Goal: Task Accomplishment & Management: Complete application form

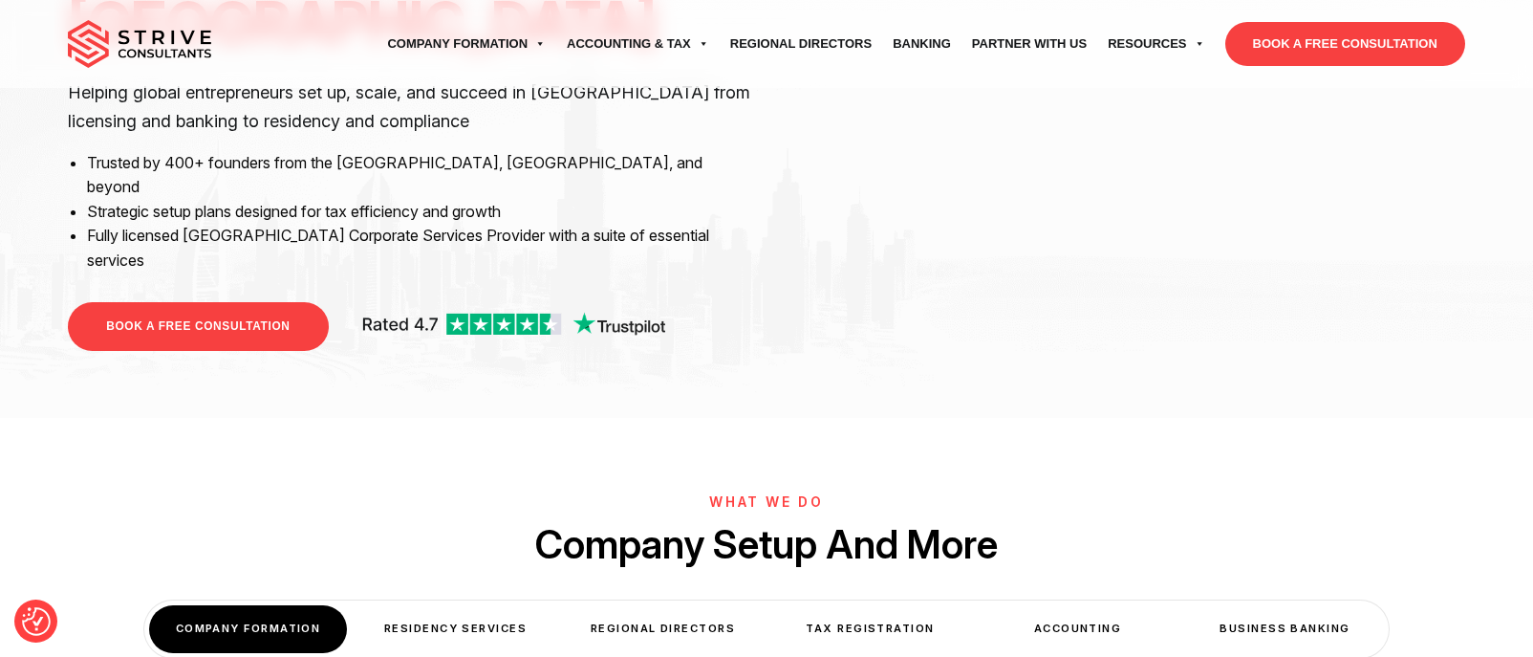
scroll to position [569, 0]
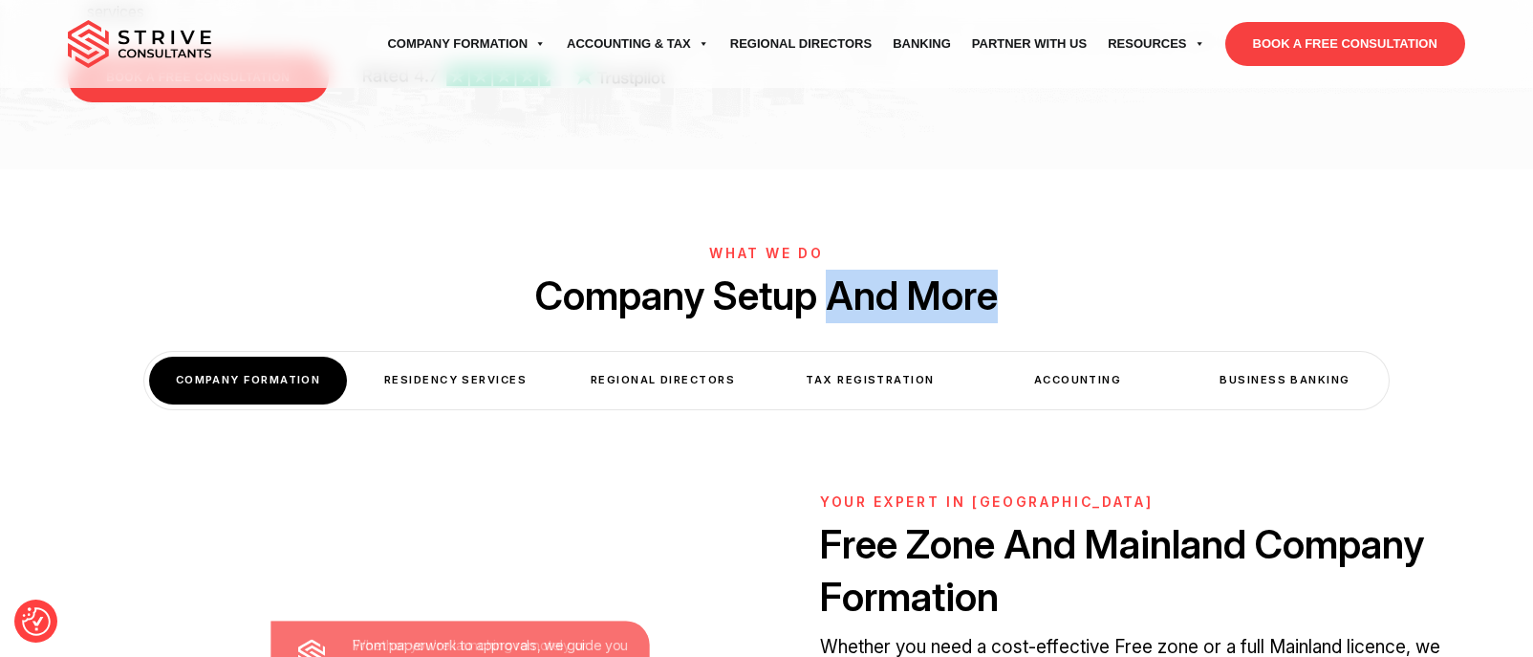
drag, startPoint x: 838, startPoint y: 252, endPoint x: 1011, endPoint y: 257, distance: 173.1
click at [1011, 270] on h2 "Company Setup And More" at bounding box center [766, 297] width 1533 height 54
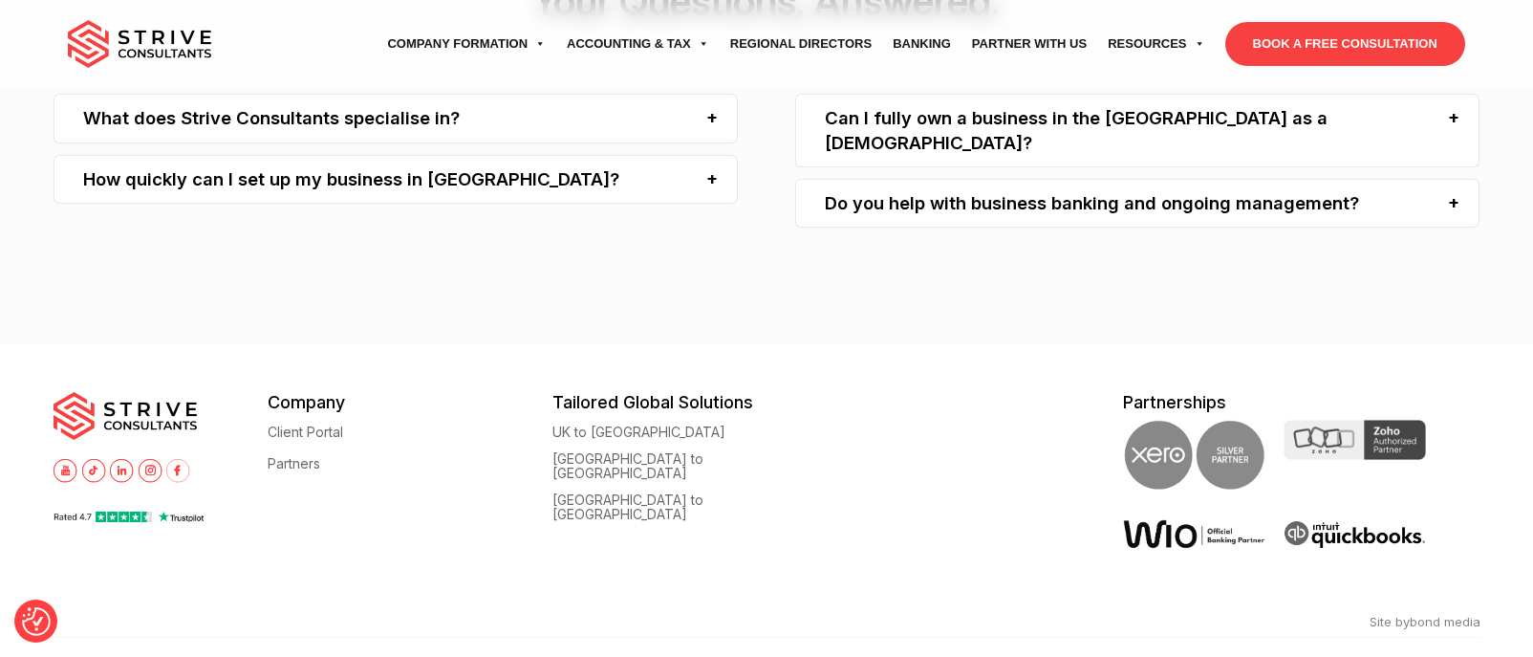
scroll to position [5885, 0]
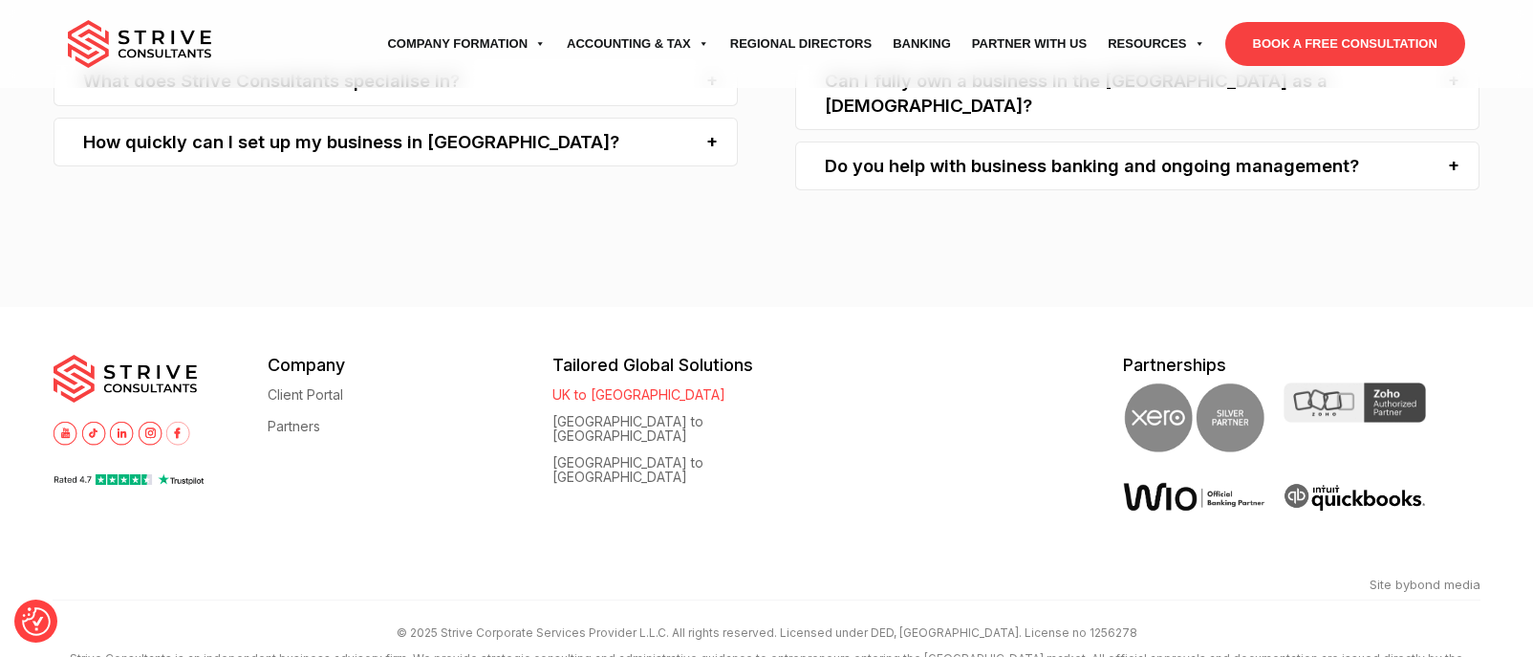
click at [614, 387] on link "UK to [GEOGRAPHIC_DATA]" at bounding box center [638, 394] width 173 height 14
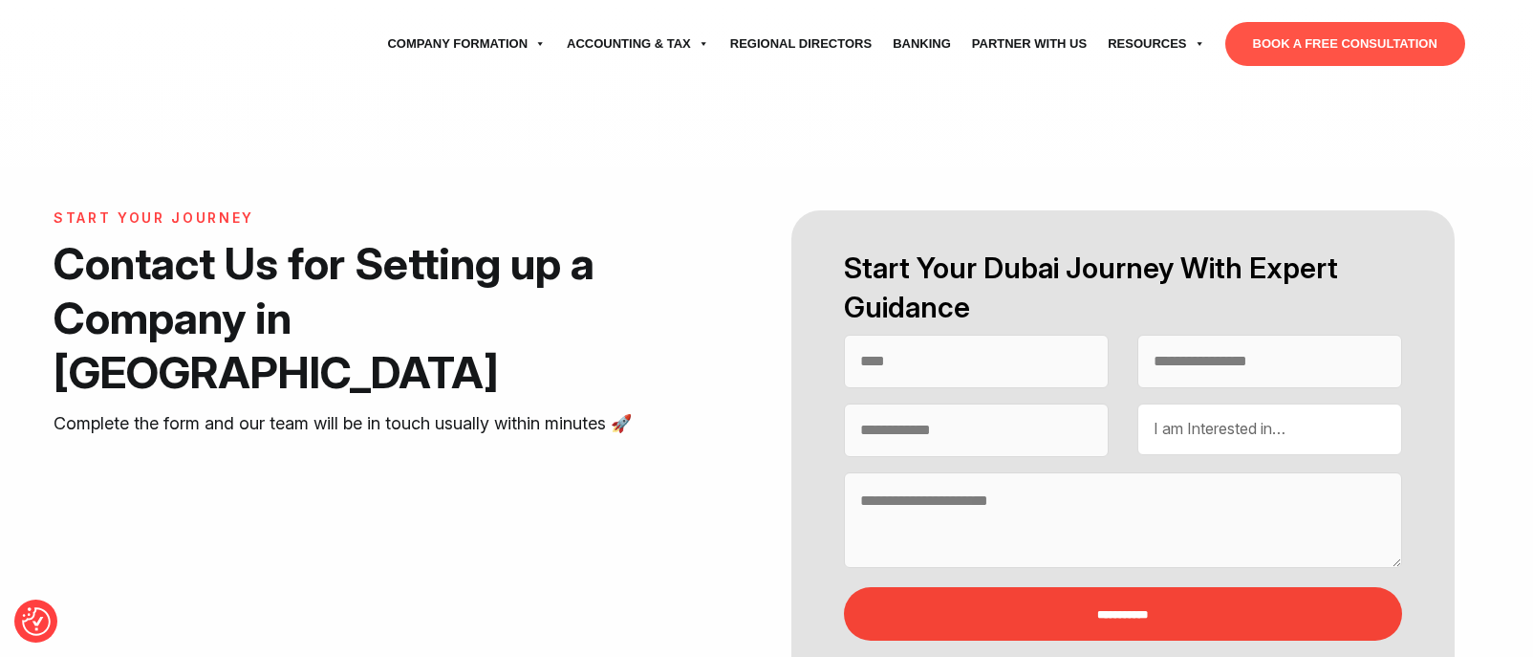
select select "Contact form"
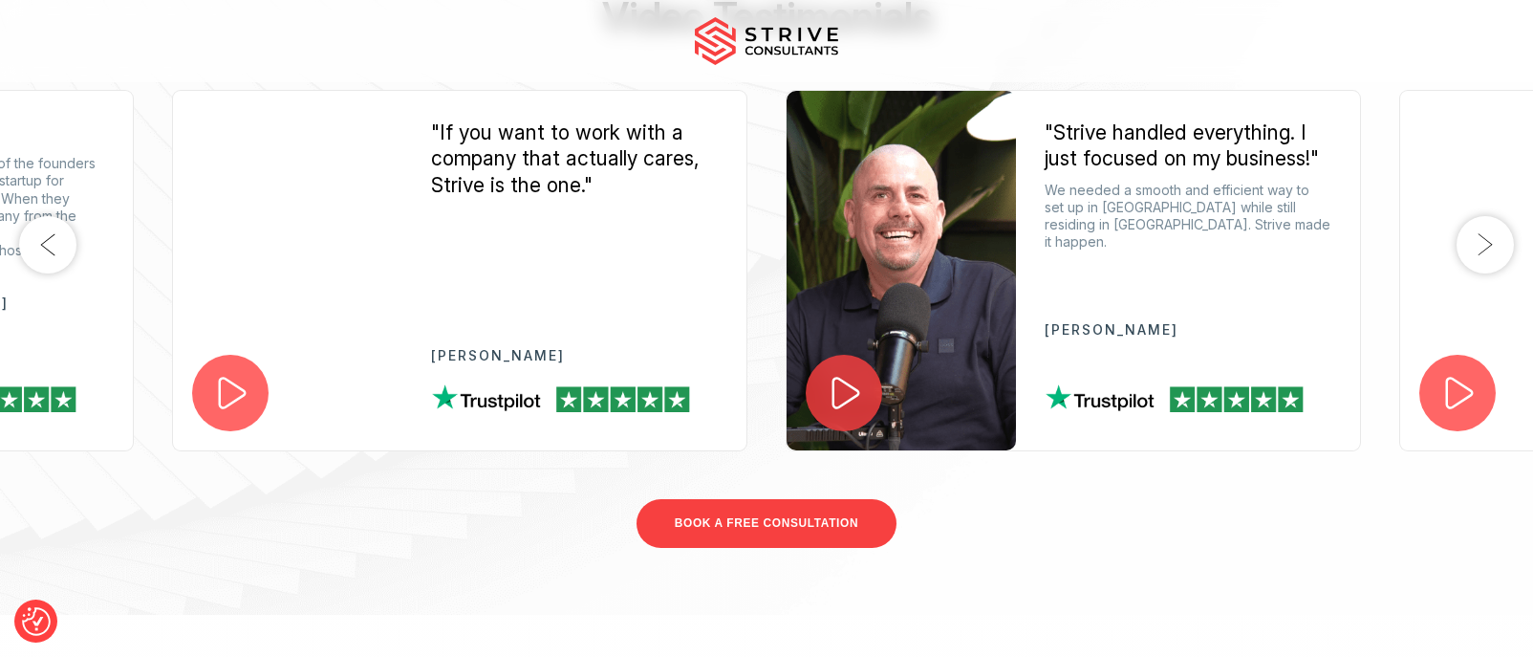
scroll to position [2164, 0]
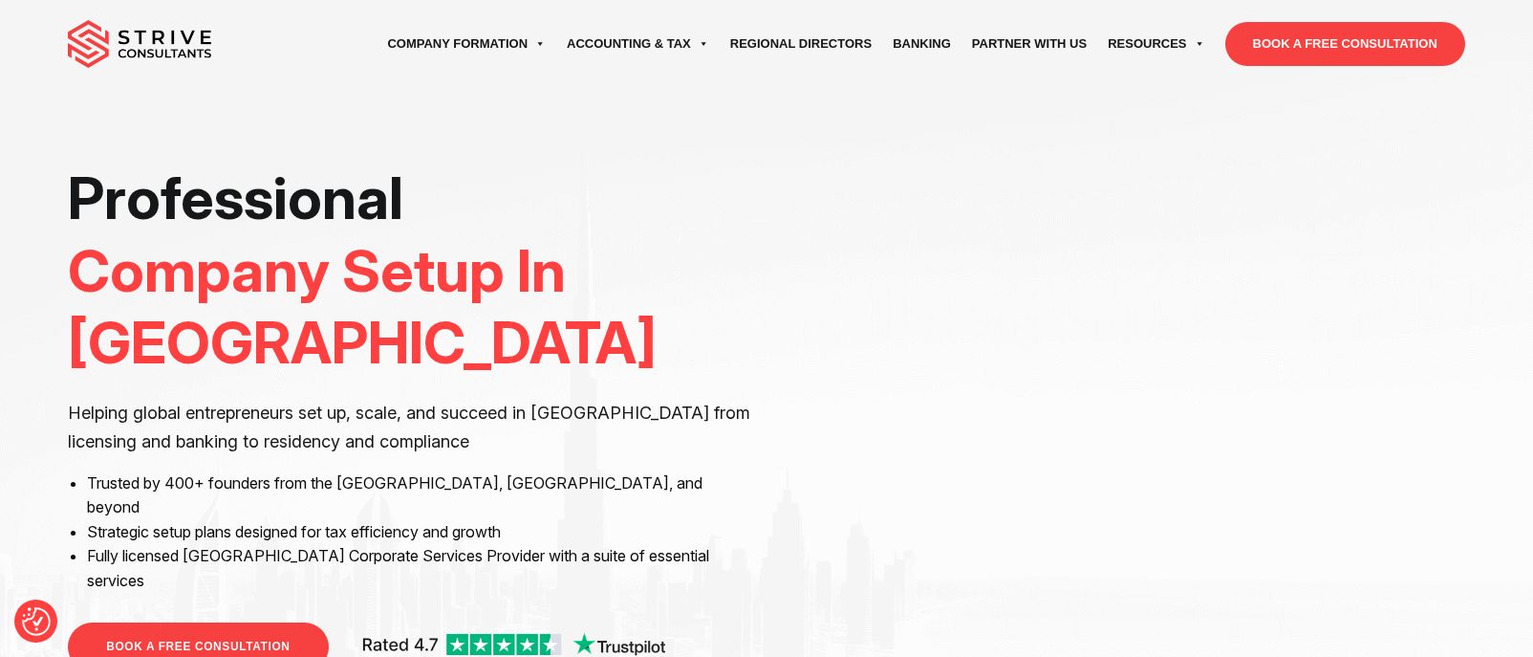
click at [1343, 67] on ul "Company Formation Mainland company Holding Company Free zone company Foundation…" at bounding box center [885, 44] width 1159 height 54
click at [1347, 54] on link "BOOK A FREE CONSULTATION" at bounding box center [1345, 44] width 240 height 44
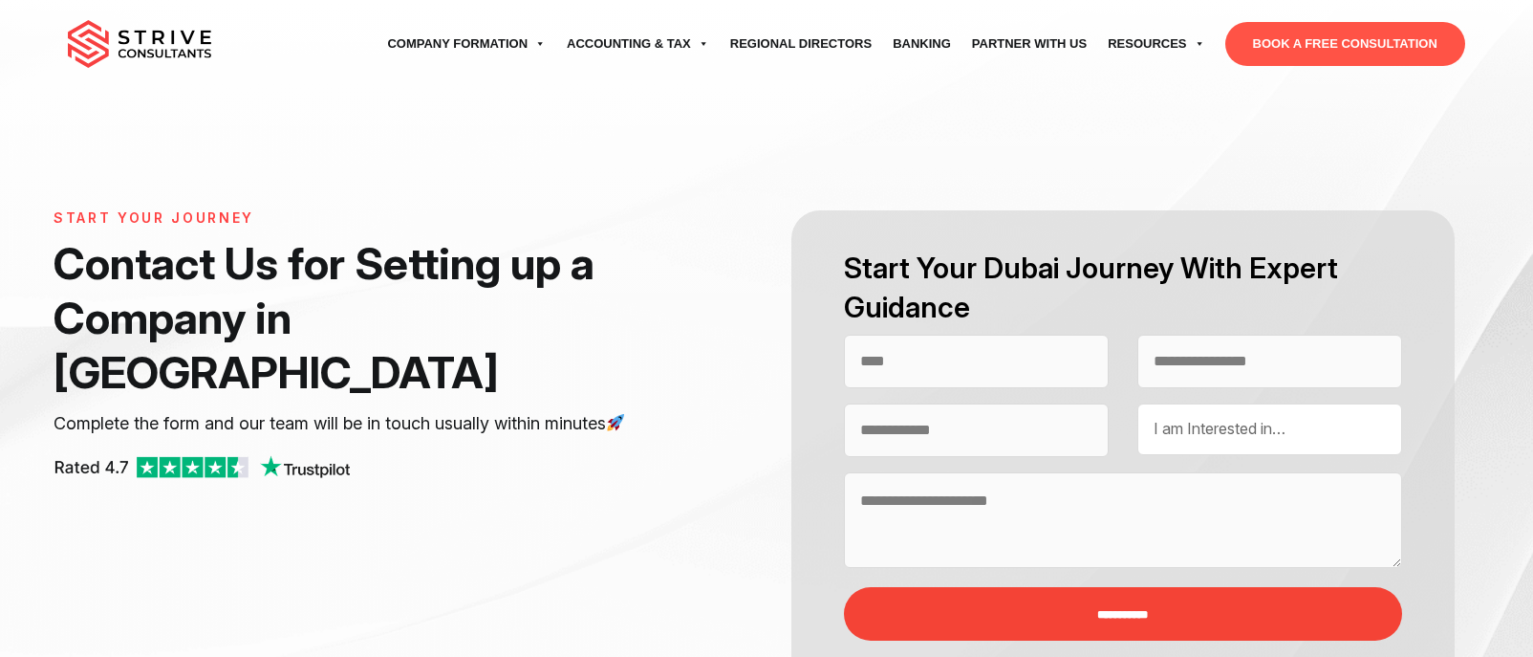
select select "Contact form"
click at [973, 424] on input "Contact form" at bounding box center [976, 430] width 265 height 54
click at [976, 503] on textarea "Contact form" at bounding box center [1123, 520] width 558 height 96
click at [976, 362] on input "Contact form" at bounding box center [976, 362] width 265 height 54
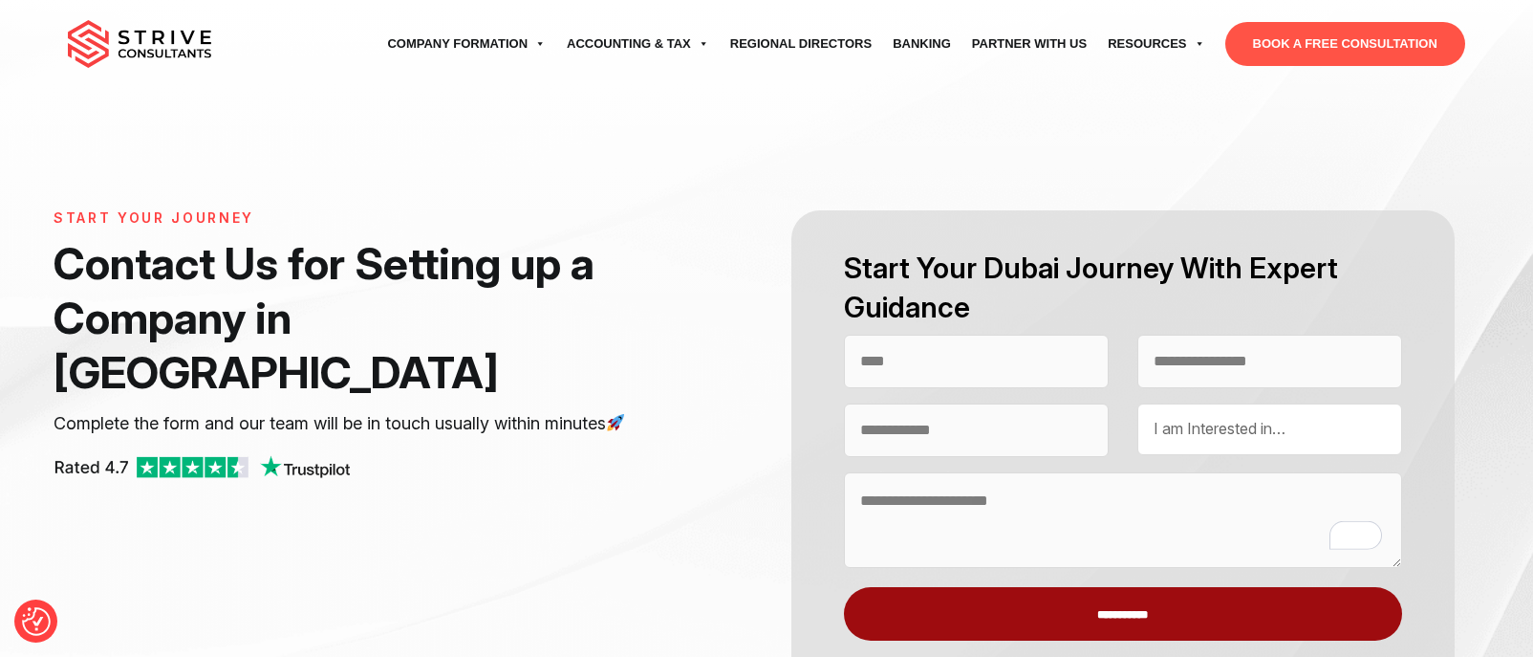
click at [1077, 609] on input "**********" at bounding box center [1123, 614] width 558 height 54
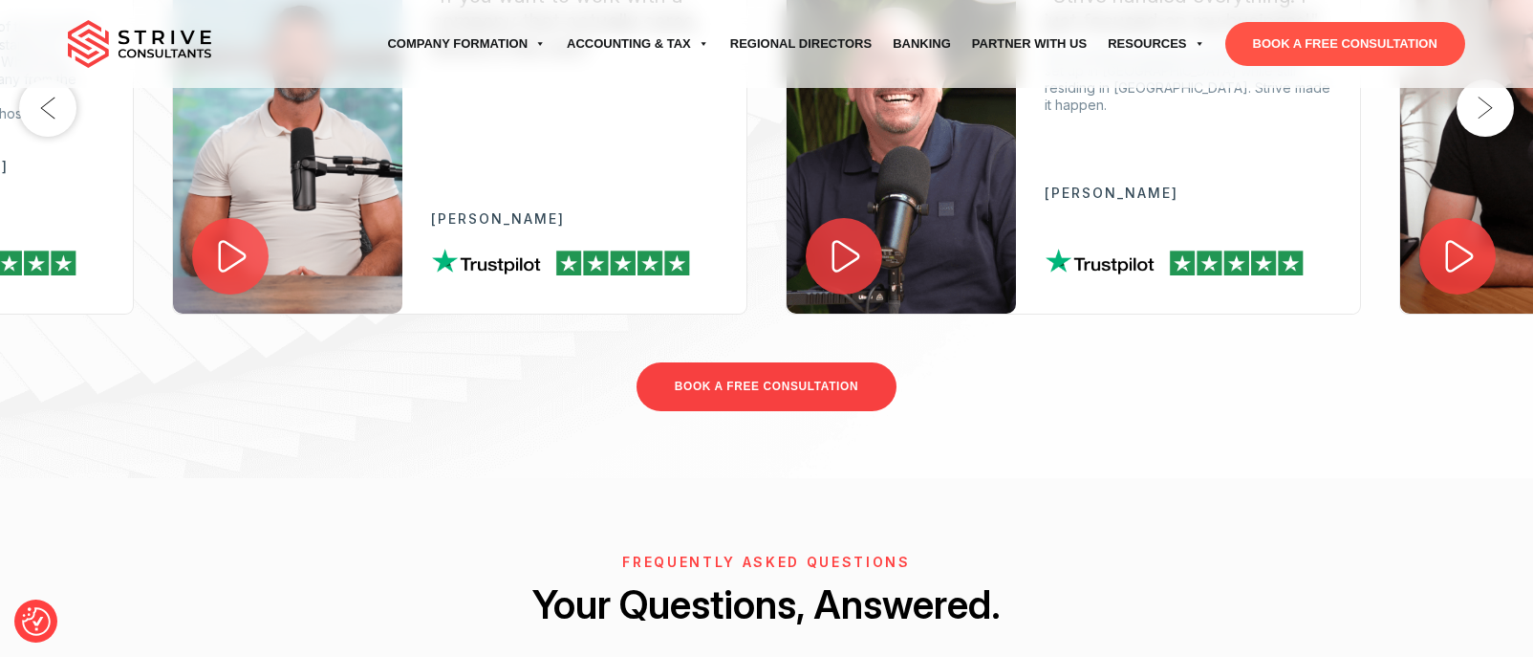
scroll to position [1470, 0]
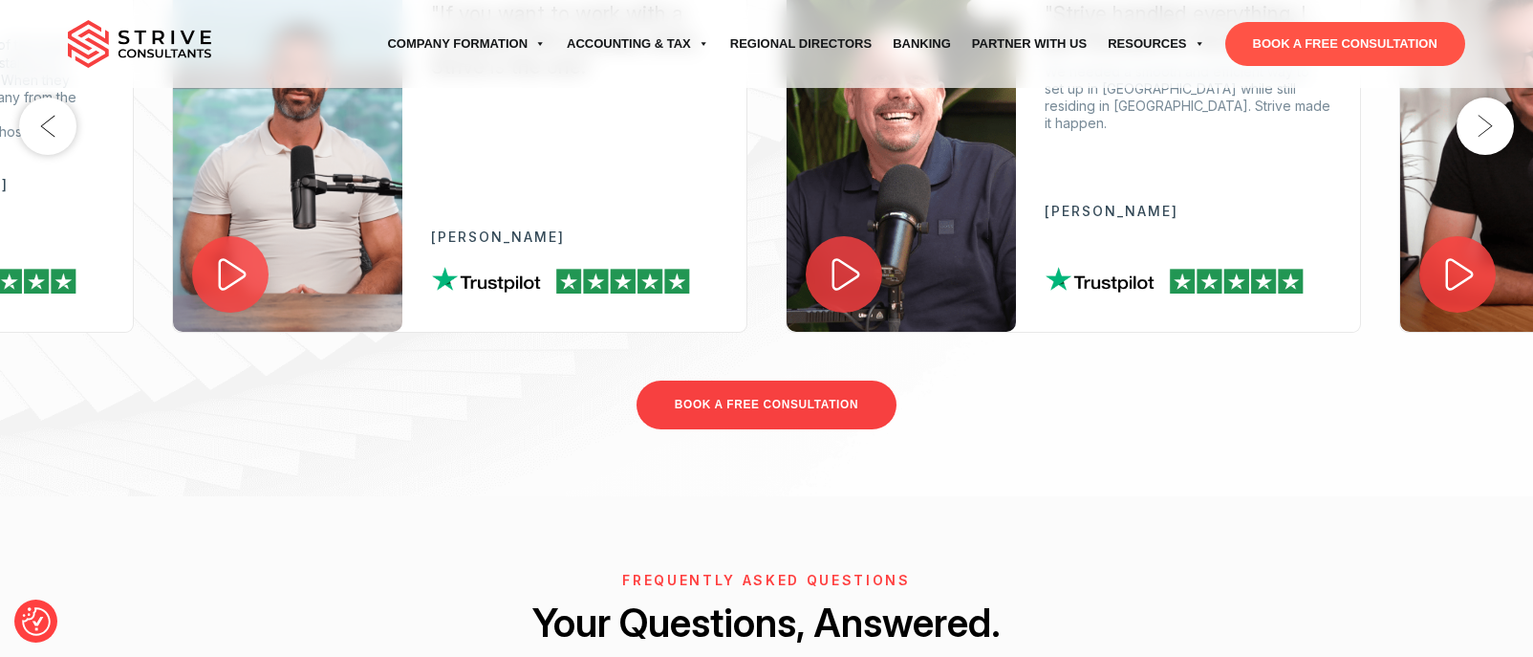
click at [798, 410] on link "BOOK A FREE CONSULTATION" at bounding box center [767, 404] width 260 height 49
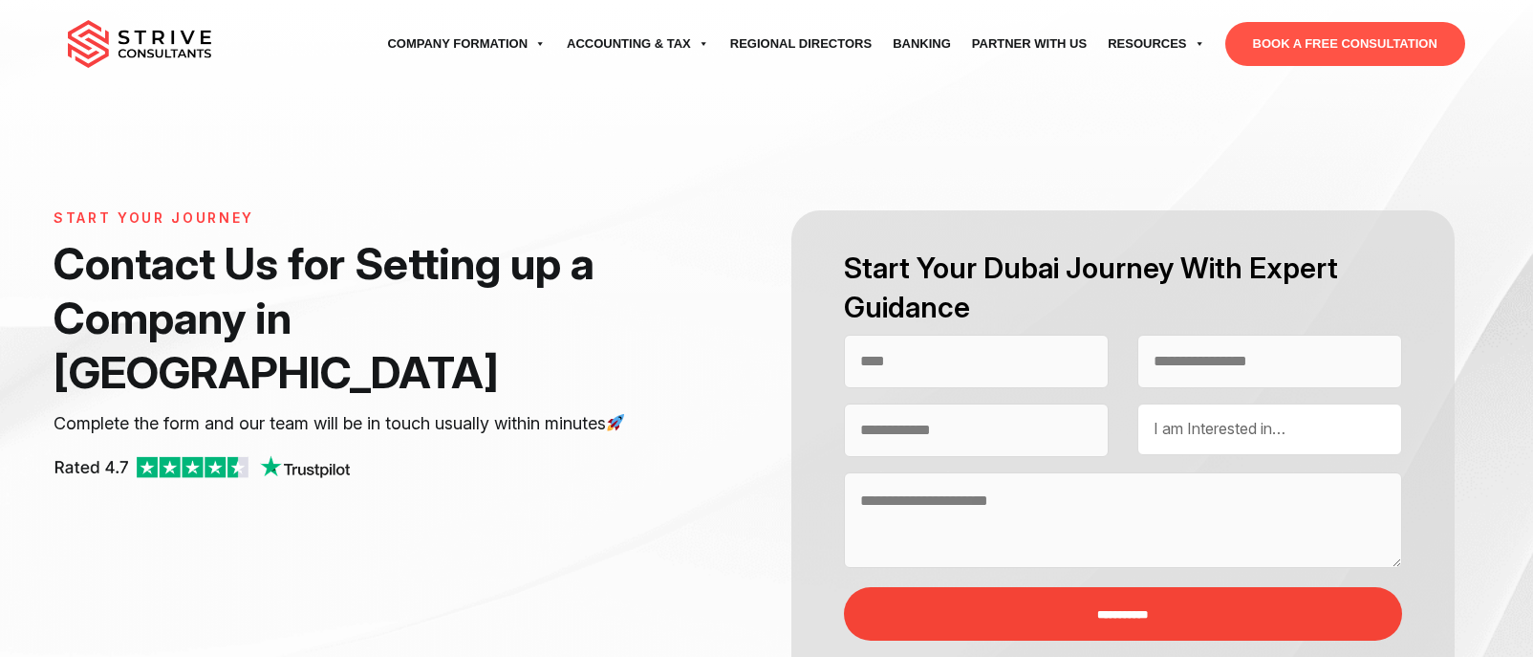
select select "Contact form"
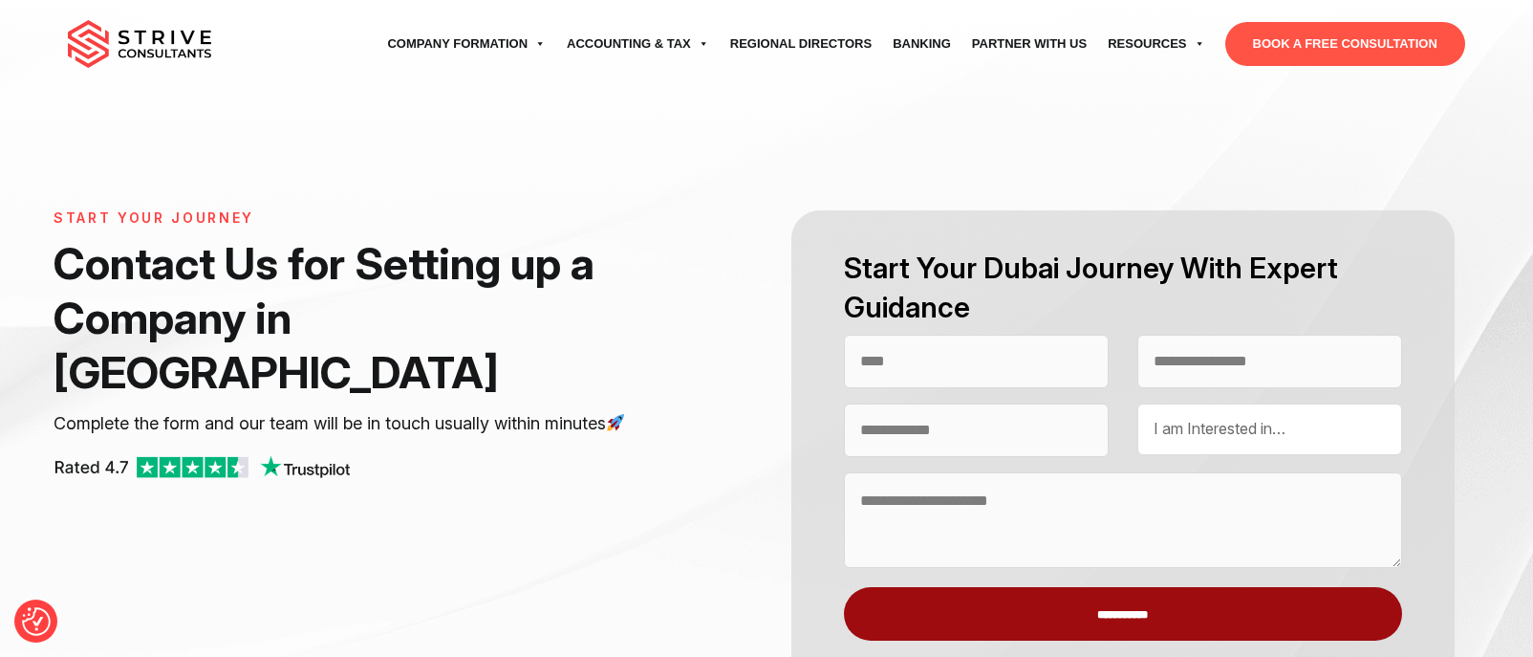
click at [1138, 615] on input "**********" at bounding box center [1123, 614] width 558 height 54
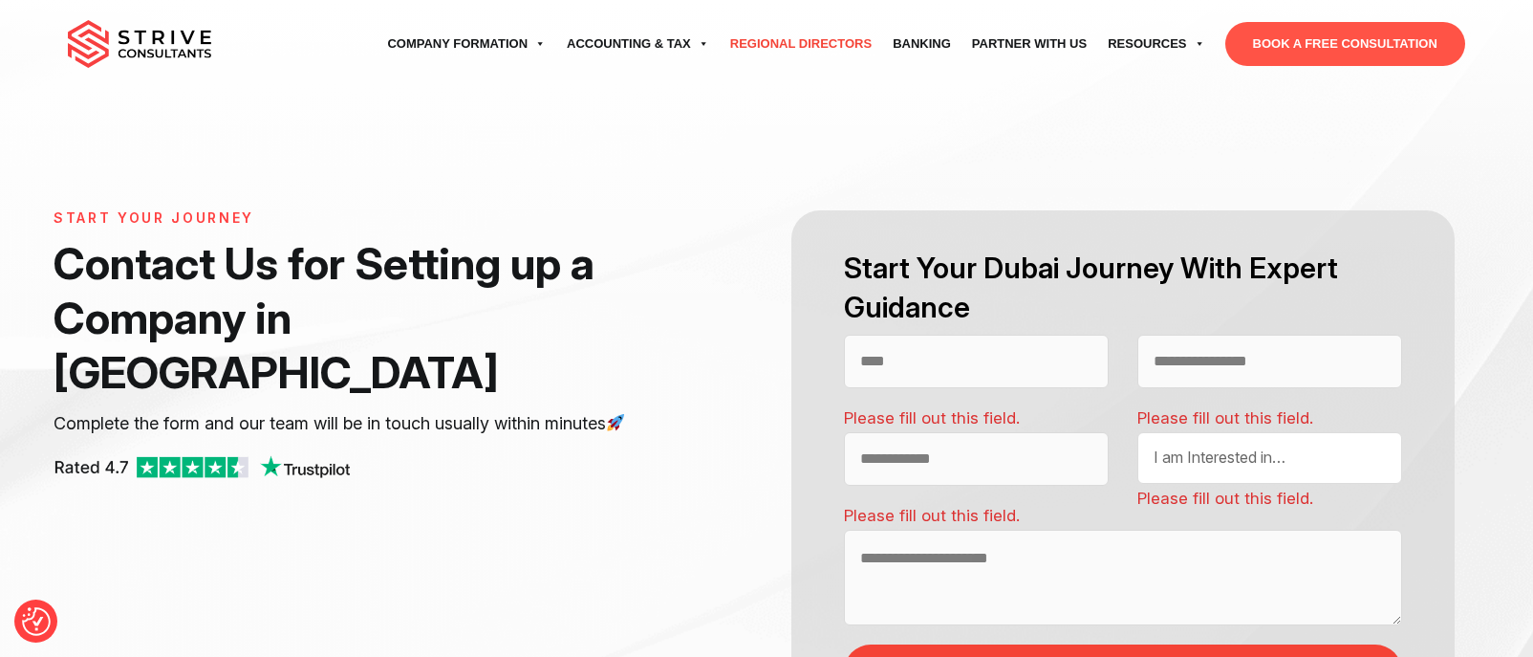
click at [848, 50] on link "Regional Directors" at bounding box center [801, 44] width 162 height 54
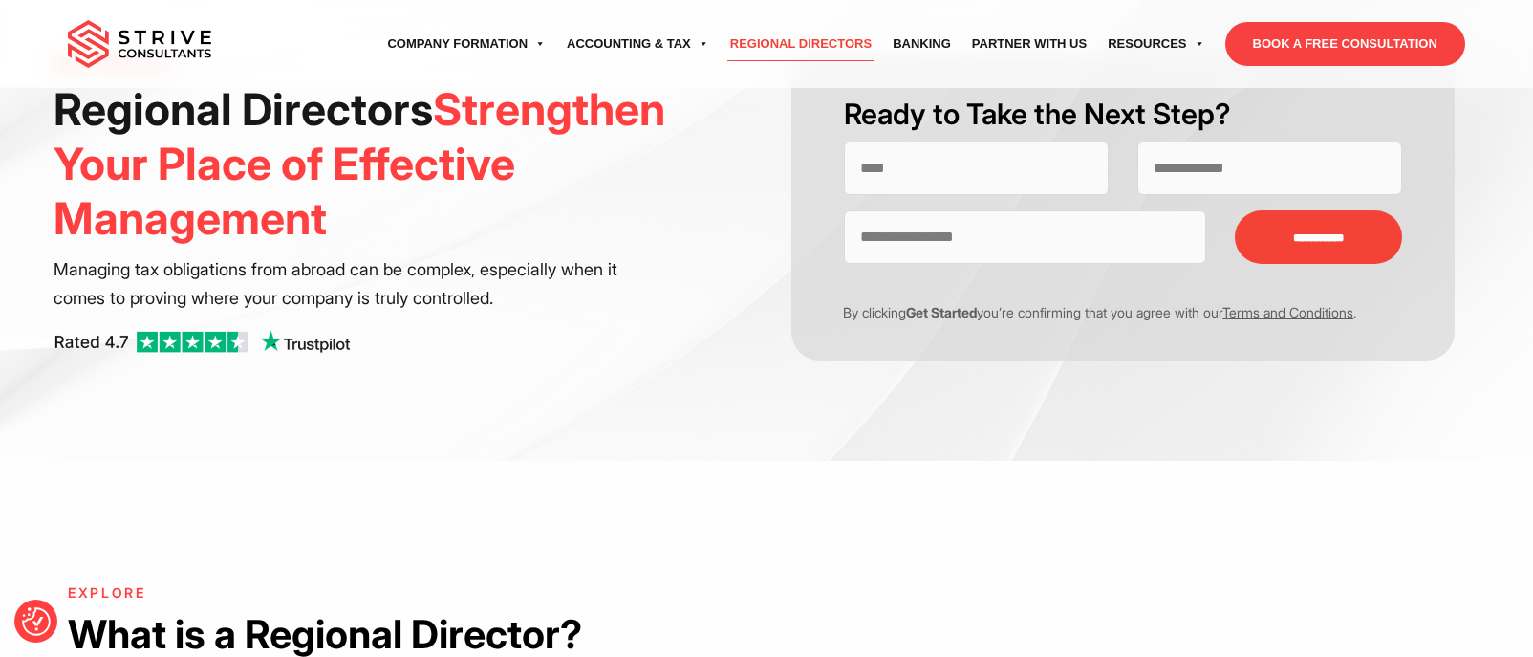
scroll to position [54, 0]
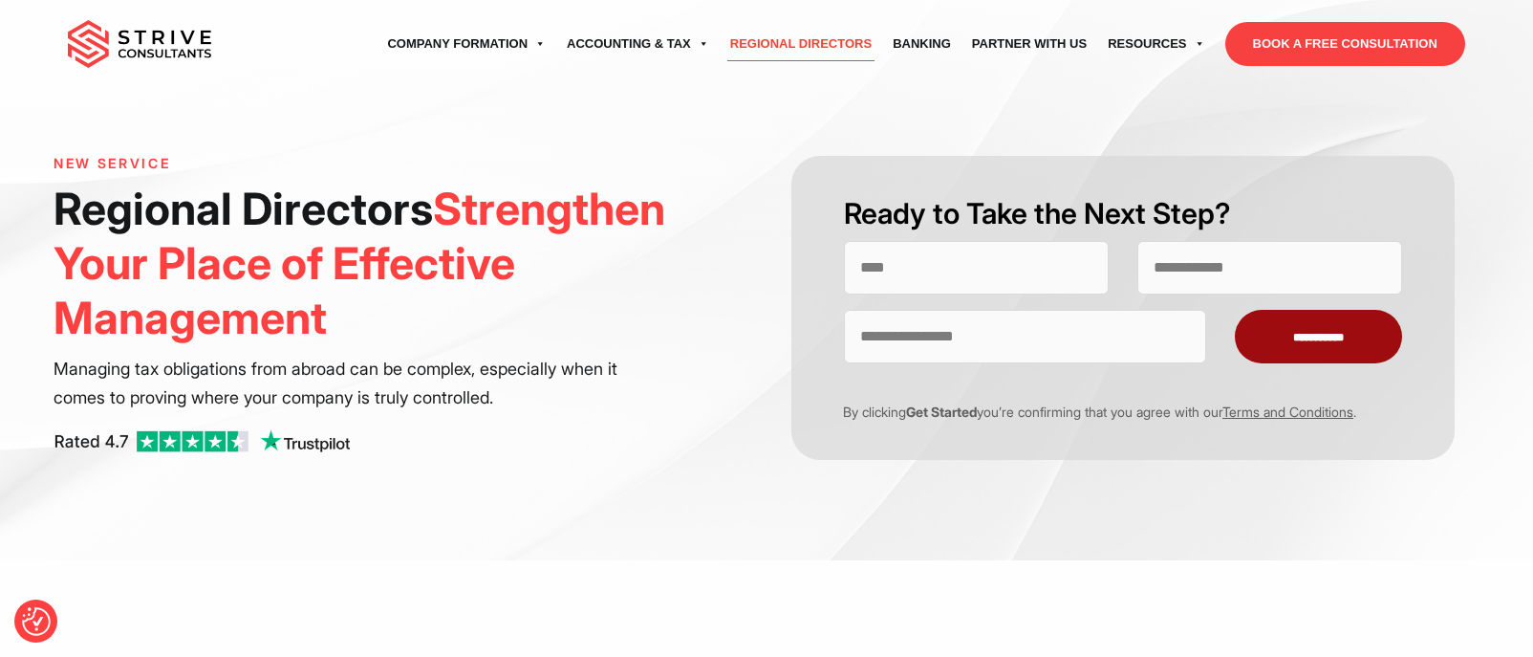
click at [1330, 351] on input "**********" at bounding box center [1318, 337] width 167 height 54
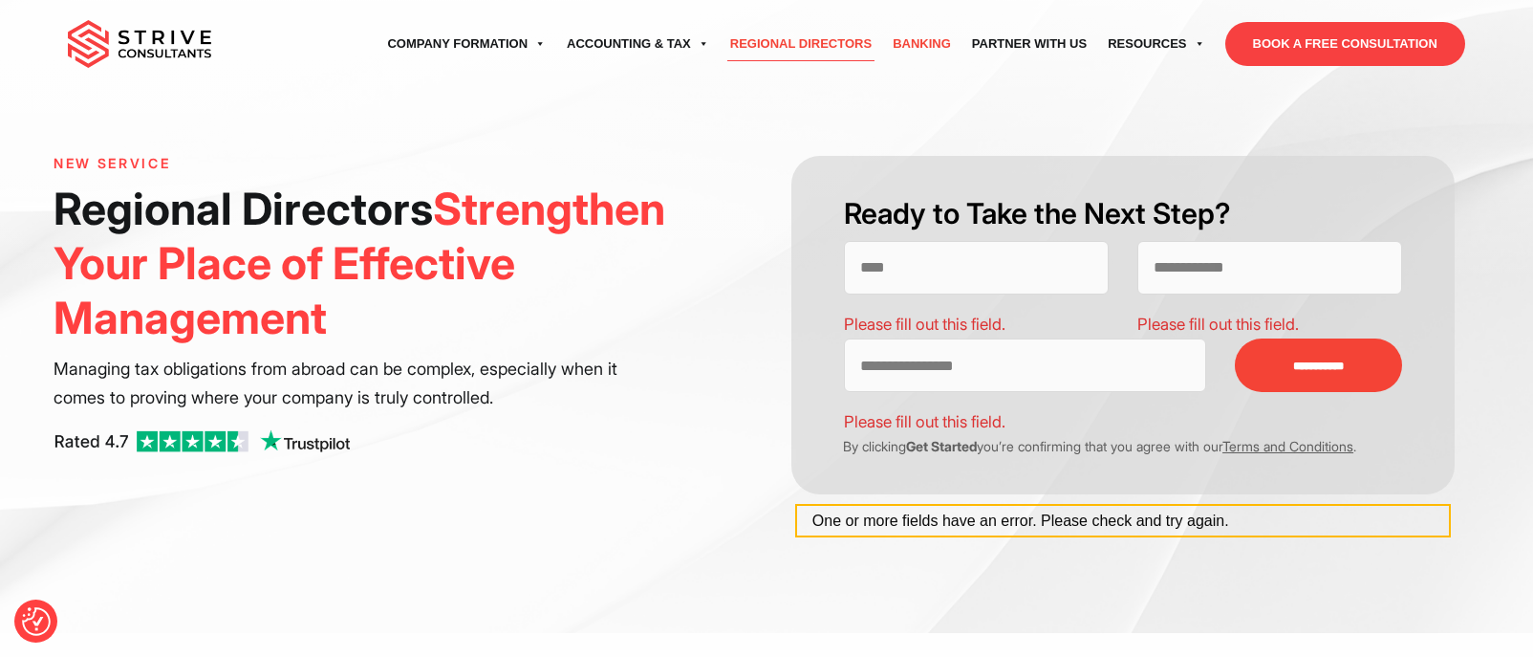
click at [939, 53] on link "Banking" at bounding box center [921, 44] width 79 height 54
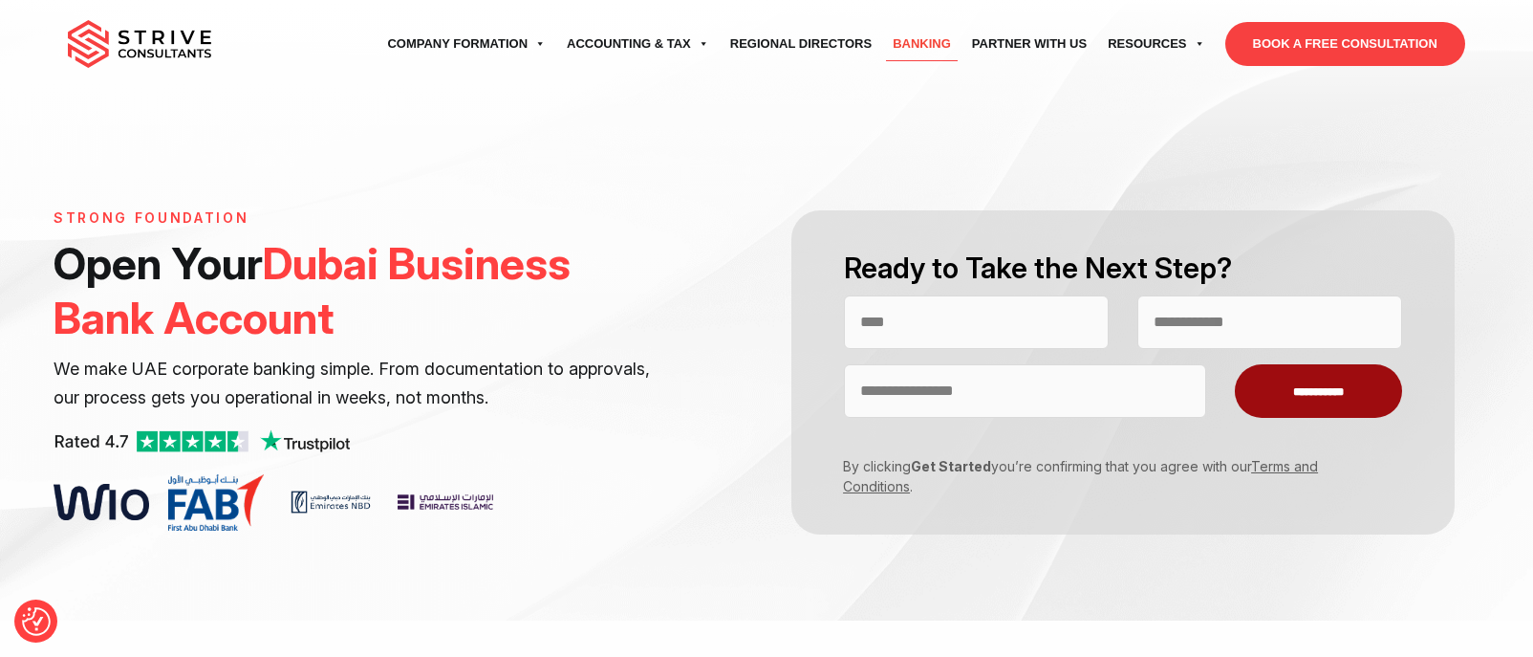
click at [1328, 389] on input "**********" at bounding box center [1318, 391] width 167 height 54
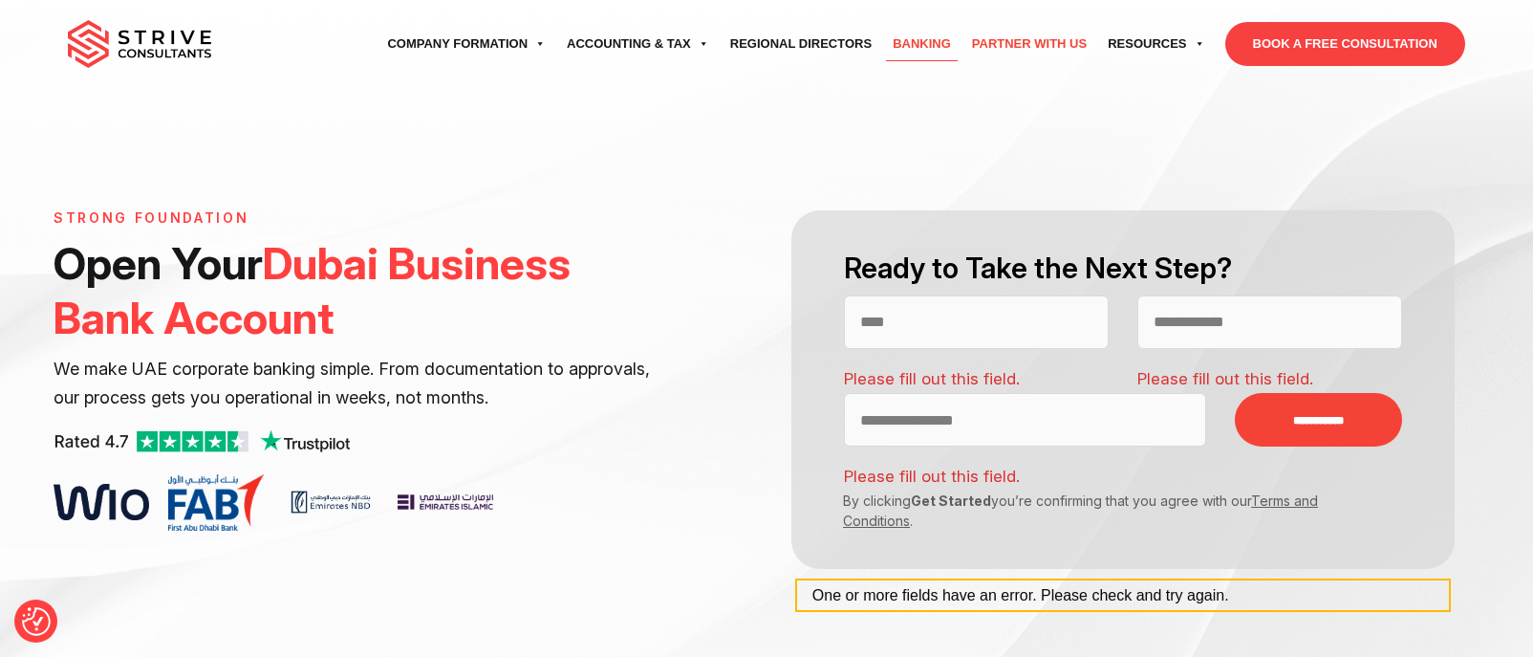
click at [1071, 47] on link "Partner with Us" at bounding box center [1030, 44] width 136 height 54
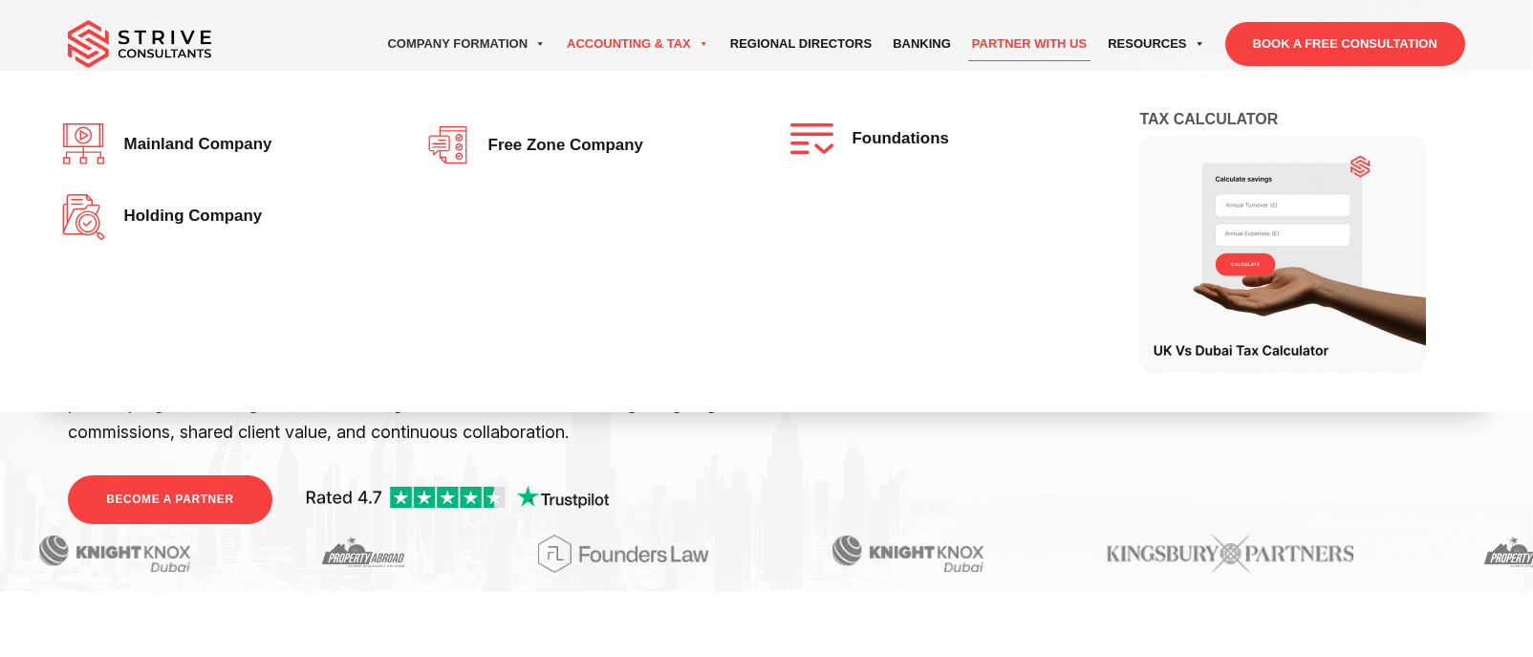
click at [625, 40] on link "Accounting & Tax" at bounding box center [637, 44] width 163 height 54
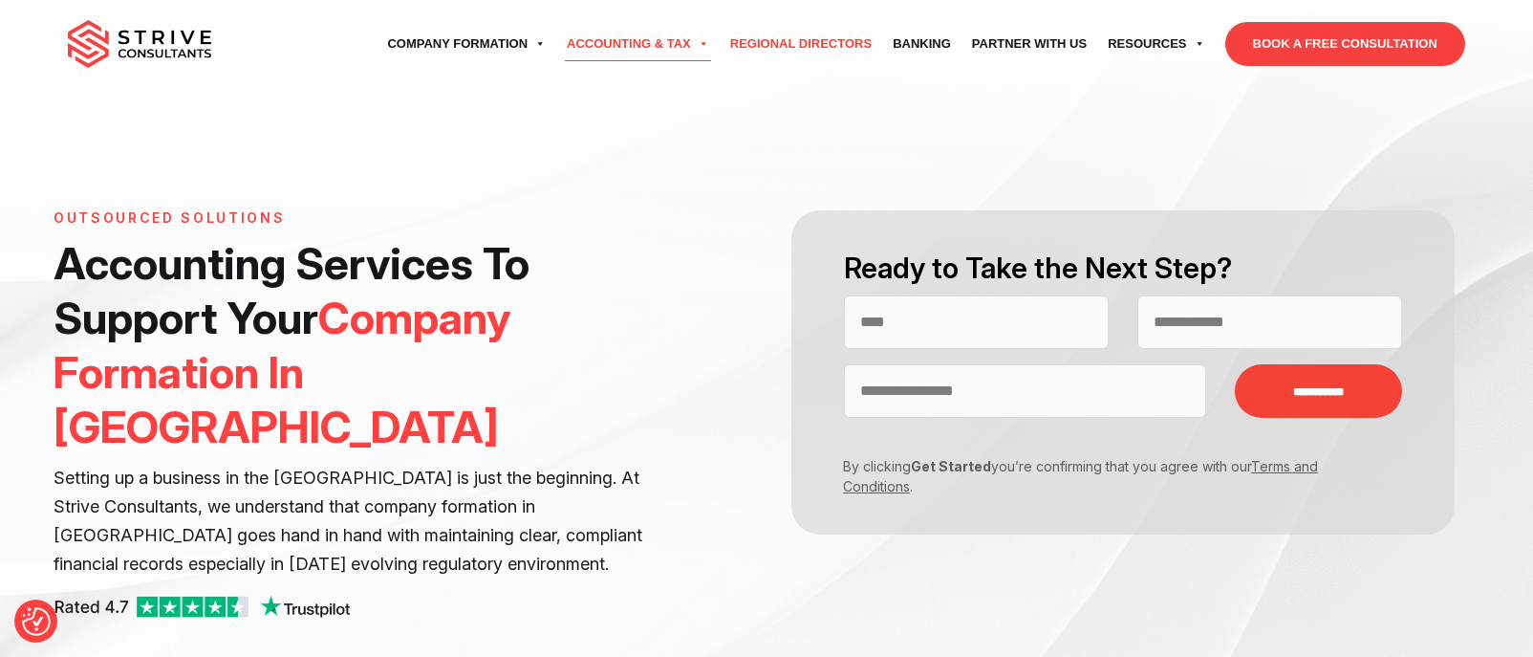
click at [856, 44] on link "Regional Directors" at bounding box center [801, 44] width 162 height 54
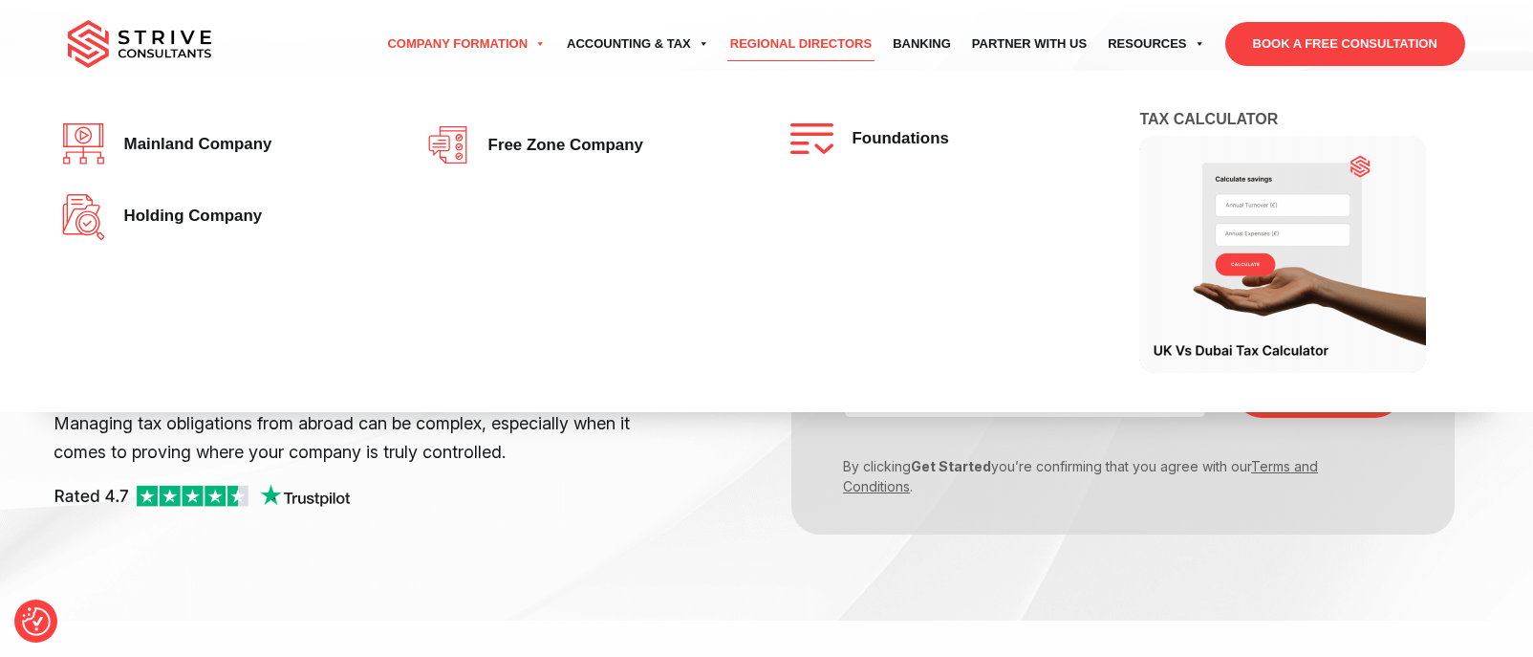
click at [440, 53] on link "Company Formation" at bounding box center [467, 44] width 180 height 54
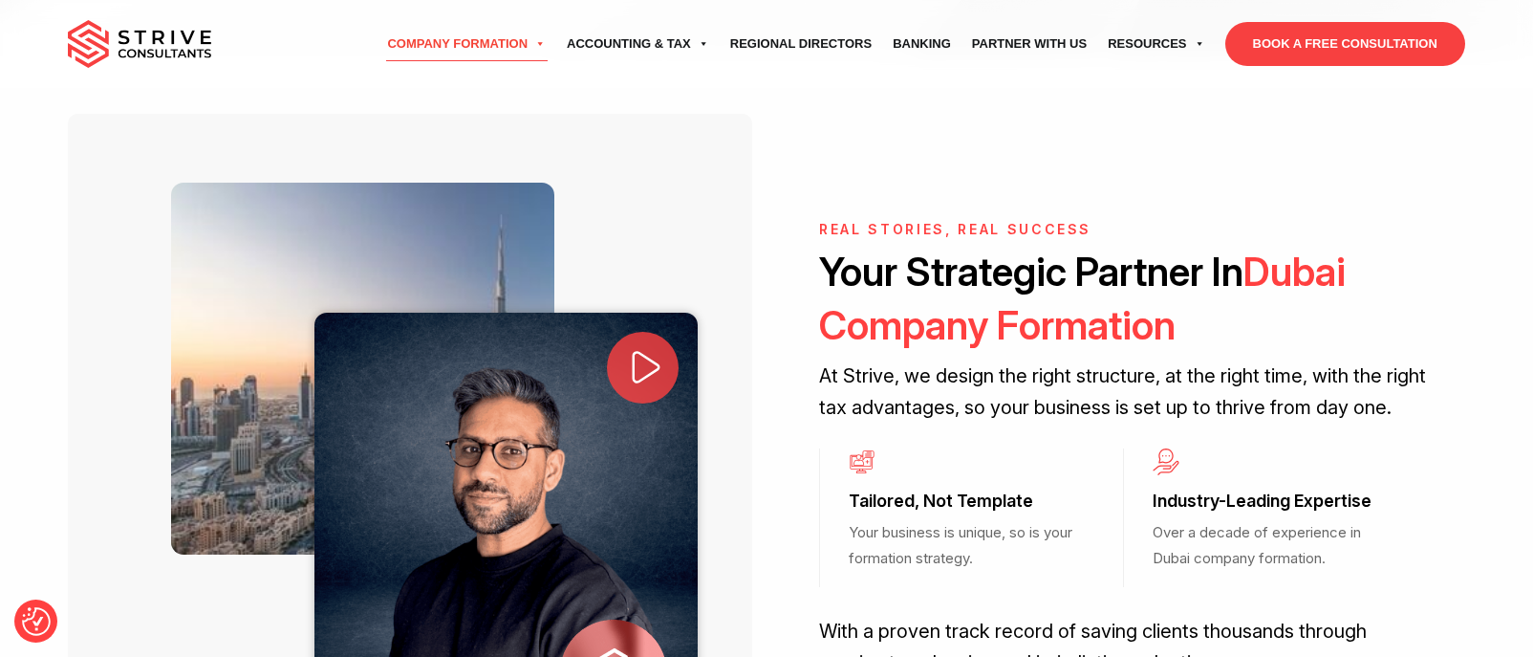
scroll to position [601, 0]
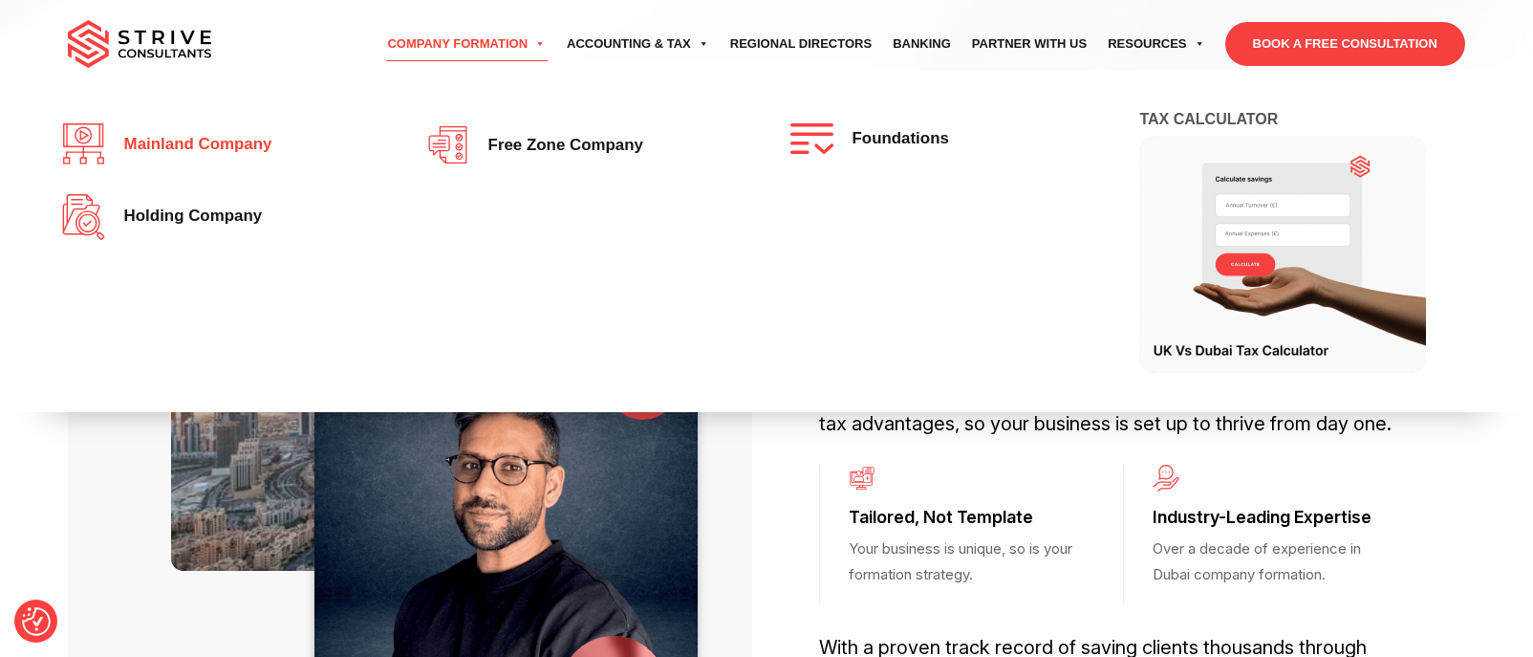
click at [254, 162] on link "Mainland company" at bounding box center [220, 144] width 317 height 42
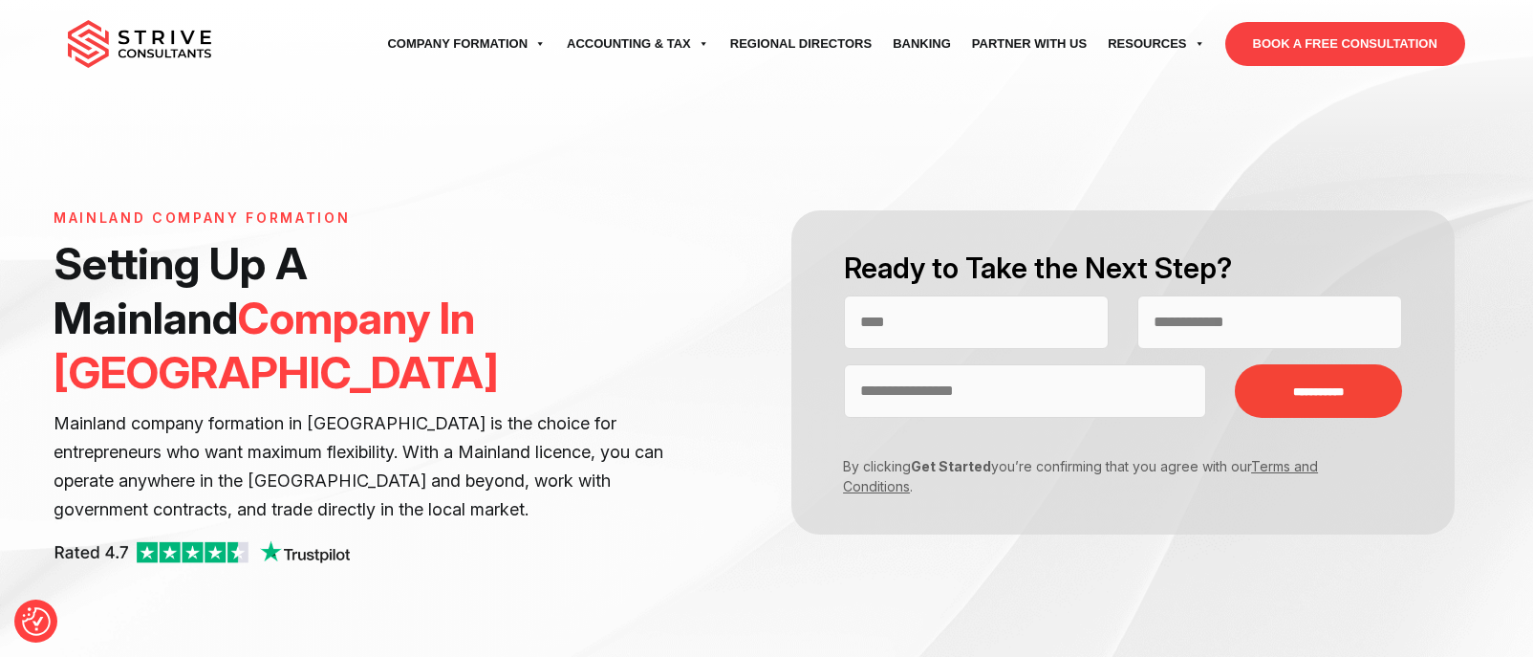
click at [1024, 467] on p "By clicking Get Started you’re confirming that you agree with our Terms and Con…" at bounding box center [1109, 476] width 558 height 40
click at [930, 475] on p "By clicking Get Started you’re confirming that you agree with our Terms and Con…" at bounding box center [1109, 476] width 558 height 40
click at [942, 470] on strong "Get Started" at bounding box center [951, 466] width 80 height 16
click at [945, 470] on strong "Get Started" at bounding box center [951, 466] width 80 height 16
click at [155, 49] on img at bounding box center [139, 44] width 143 height 48
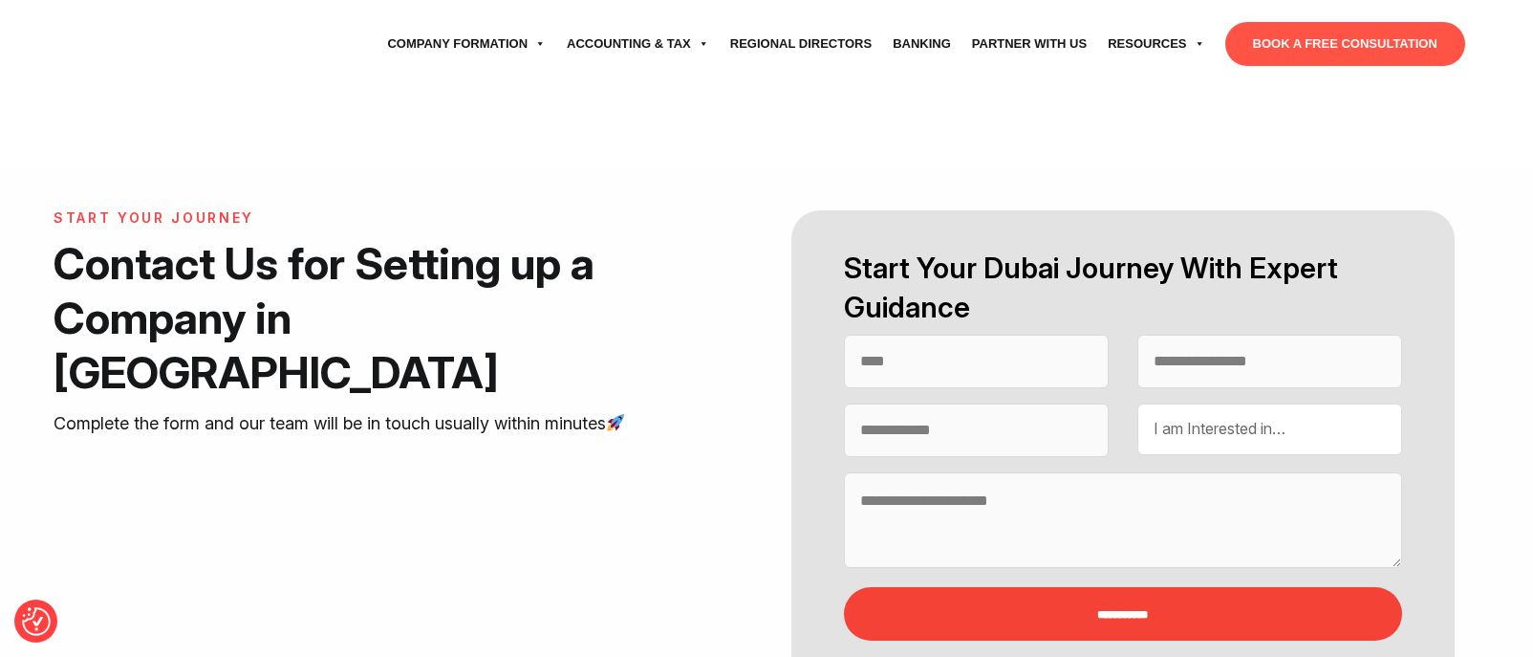
select select "Contact form"
